Goal: Transaction & Acquisition: Purchase product/service

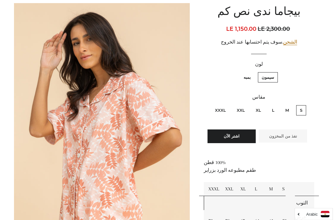
scroll to position [74, 0]
click at [250, 76] on label "بمبه" at bounding box center [247, 77] width 15 height 10
click at [252, 72] on input "بمبه" at bounding box center [252, 71] width 0 height 0
radio input "true"
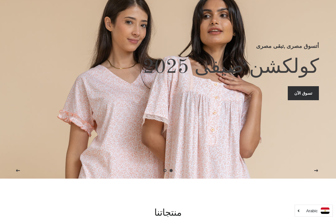
scroll to position [49, 0]
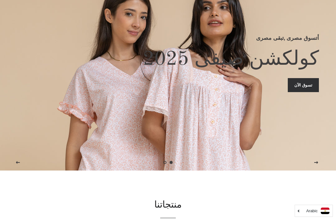
click at [322, 170] on button "الصفحه التالية" at bounding box center [317, 163] width 16 height 16
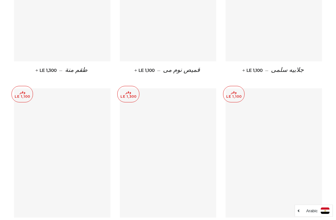
scroll to position [2375, 0]
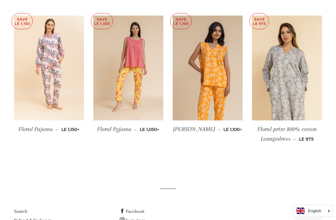
scroll to position [557, 0]
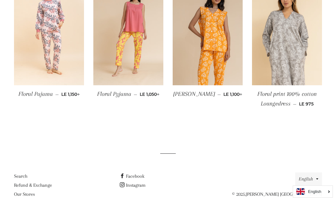
scroll to position [576, 0]
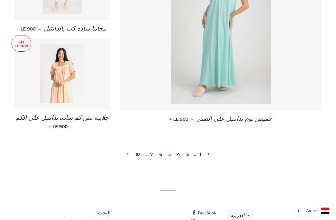
scroll to position [874, 0]
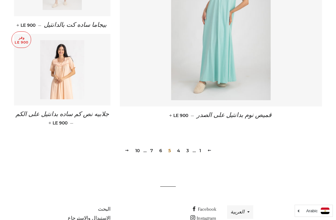
click at [211, 148] on span at bounding box center [209, 150] width 4 height 5
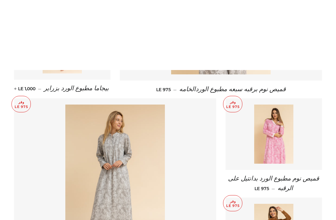
scroll to position [447, 0]
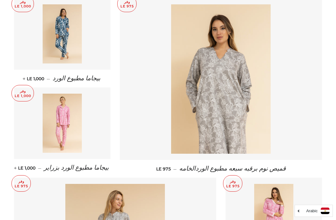
click at [65, 141] on img at bounding box center [63, 123] width 40 height 59
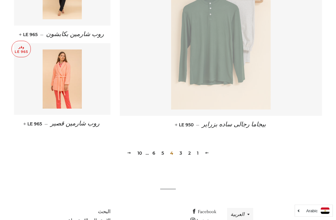
scroll to position [860, 0]
click at [208, 152] on span at bounding box center [207, 153] width 4 height 5
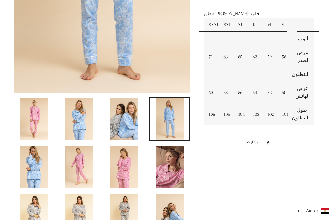
scroll to position [245, 0]
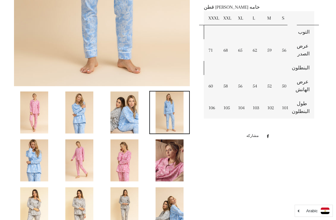
click at [35, 110] on img at bounding box center [34, 112] width 28 height 42
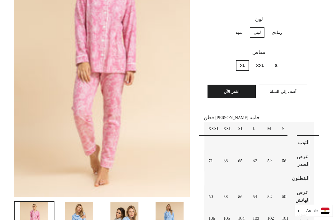
scroll to position [135, 0]
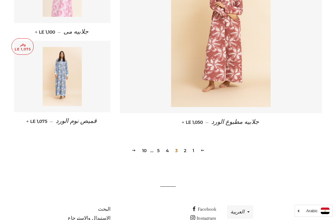
scroll to position [874, 0]
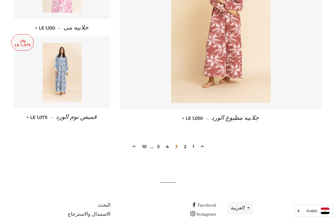
click at [206, 142] on link "السابقه" at bounding box center [202, 147] width 9 height 10
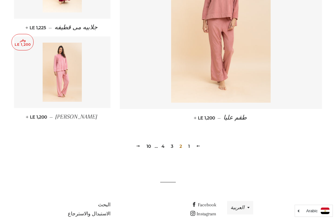
scroll to position [882, 0]
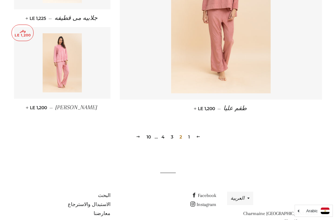
click at [198, 137] on span at bounding box center [198, 136] width 4 height 5
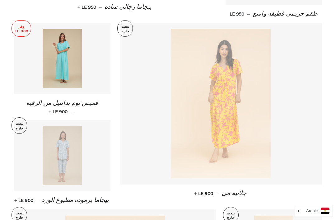
scroll to position [429, 0]
